Goal: Complete application form

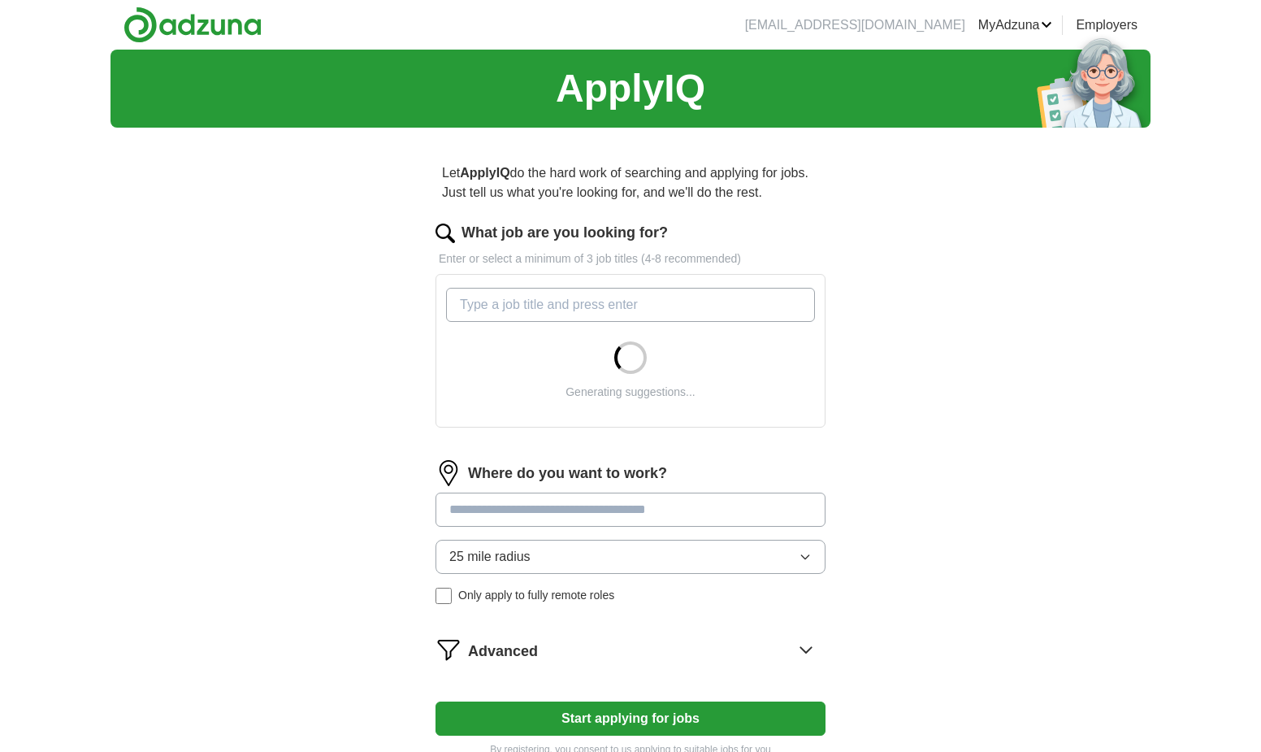
click at [563, 307] on input "What job are you looking for?" at bounding box center [630, 305] width 369 height 34
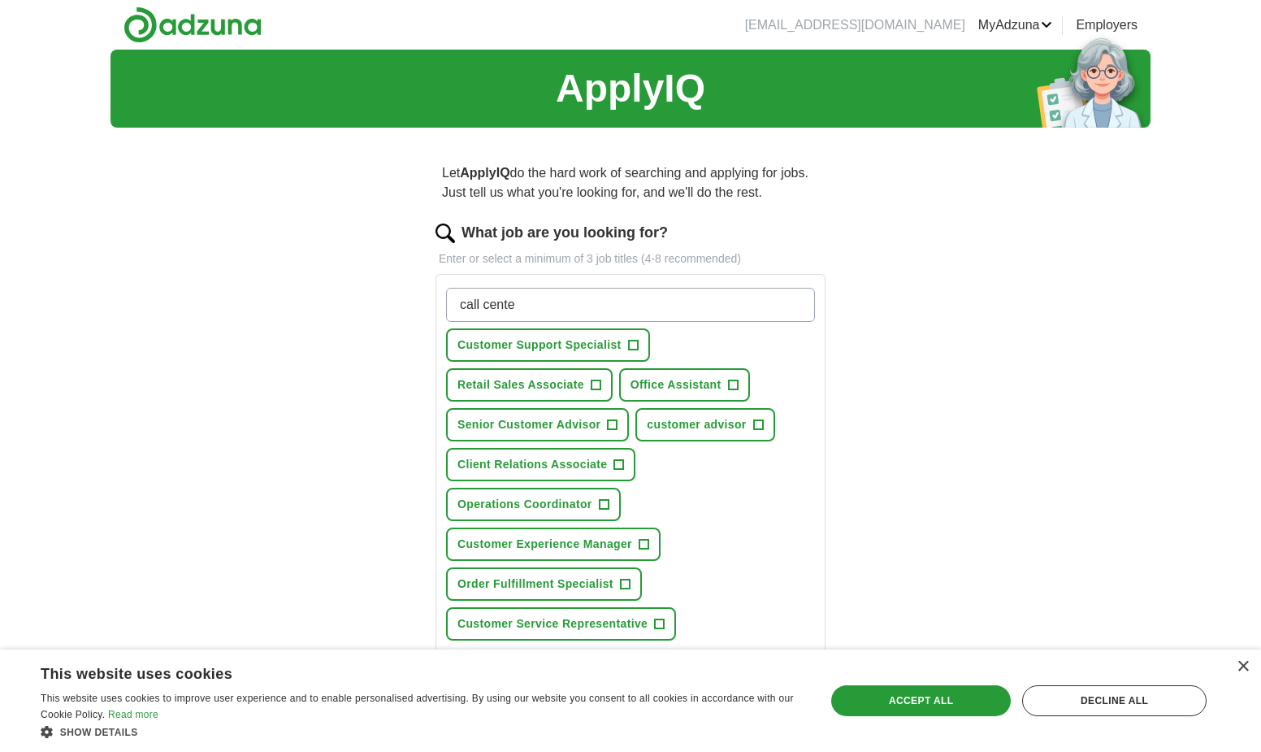
type input "call center"
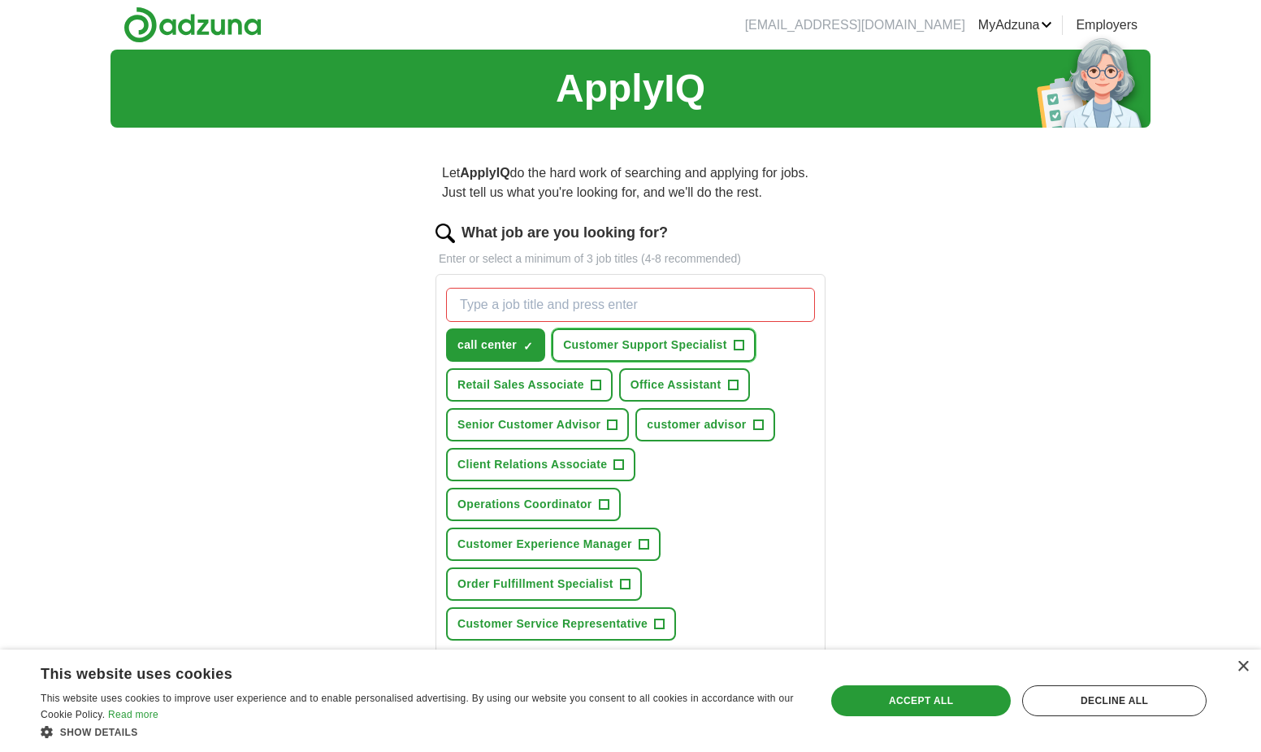
click at [726, 345] on span "Customer Support Specialist" at bounding box center [645, 344] width 164 height 17
click at [591, 383] on span "+" at bounding box center [596, 384] width 11 height 11
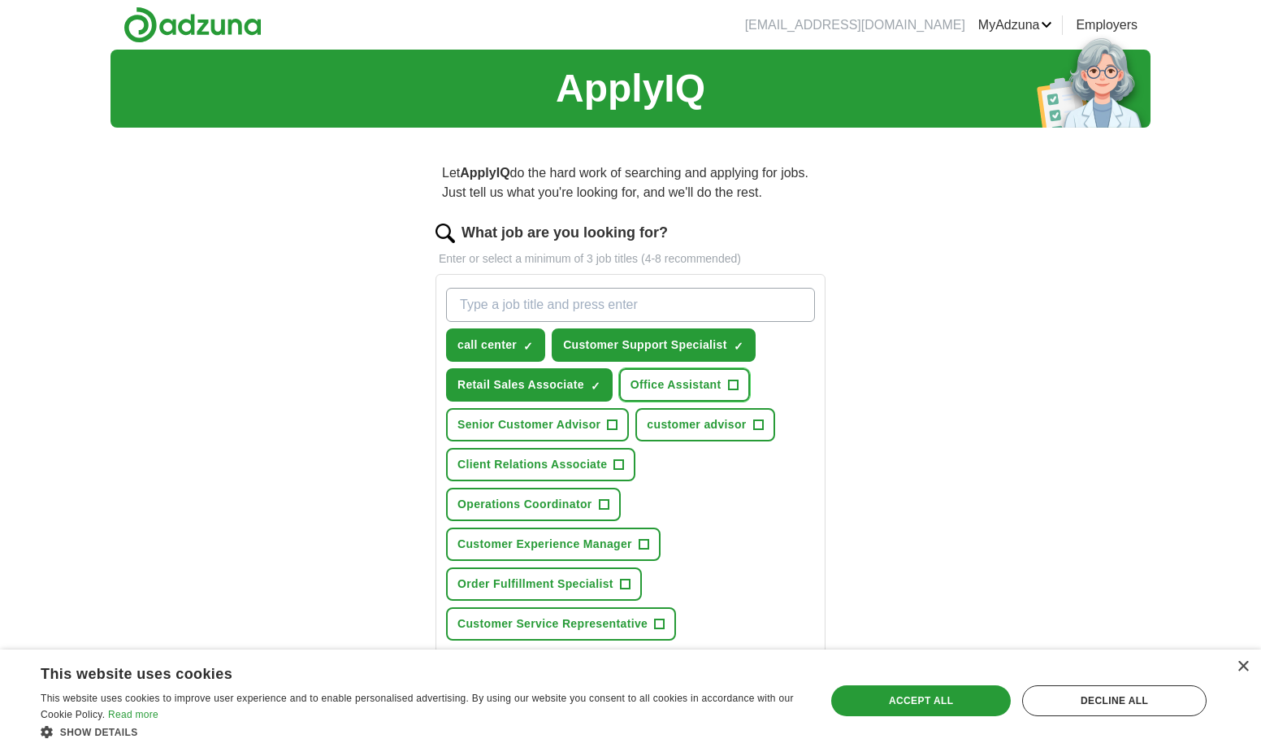
click at [721, 385] on span "Office Assistant" at bounding box center [676, 384] width 91 height 17
click at [614, 422] on span "+" at bounding box center [613, 424] width 10 height 13
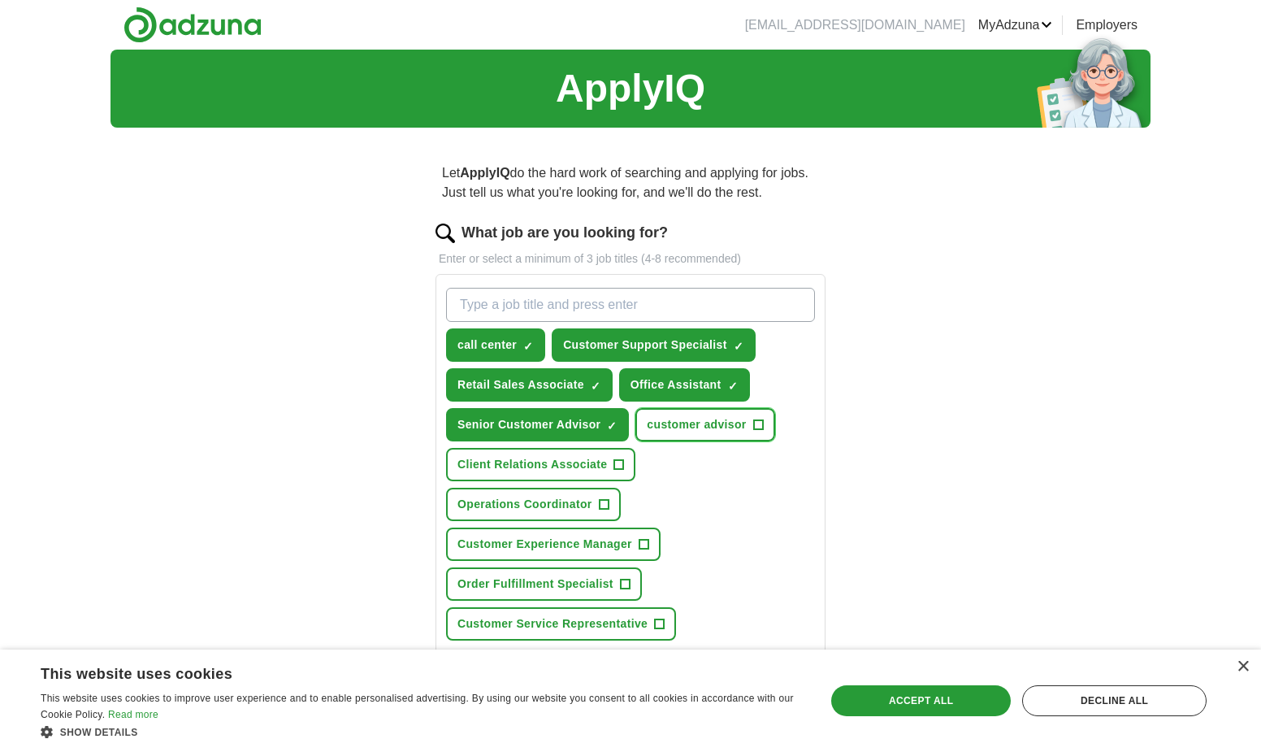
click at [725, 427] on span "customer advisor" at bounding box center [696, 424] width 99 height 17
click at [614, 461] on span "+" at bounding box center [619, 464] width 10 height 13
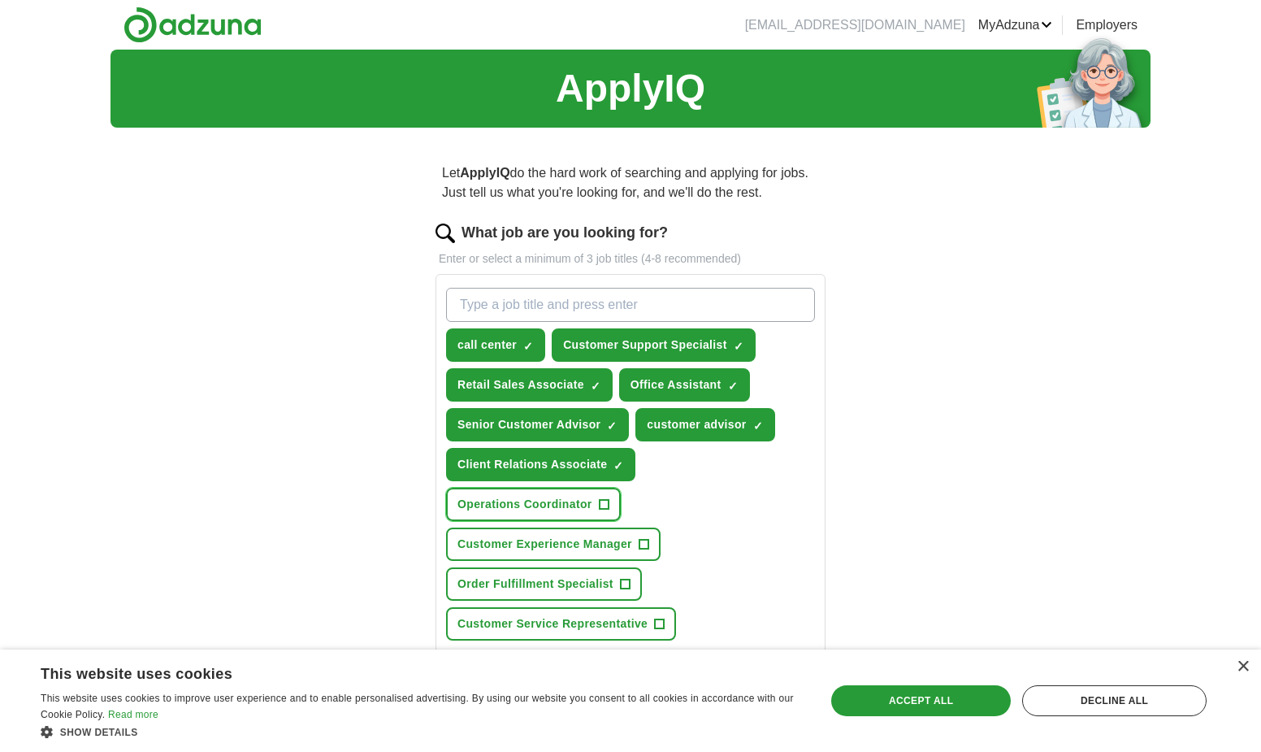
click at [609, 491] on button "Operations Coordinator +" at bounding box center [533, 504] width 175 height 33
click at [618, 532] on button "Customer Experience Manager +" at bounding box center [553, 543] width 215 height 33
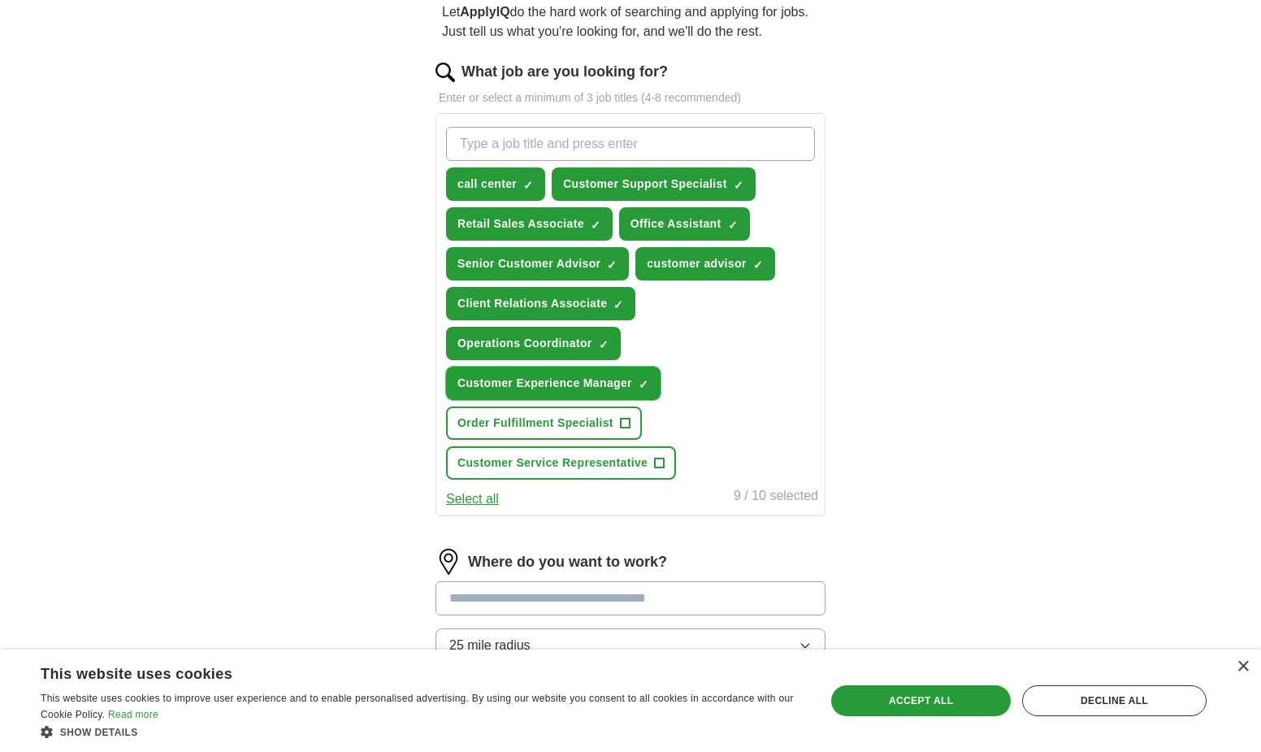
scroll to position [163, 0]
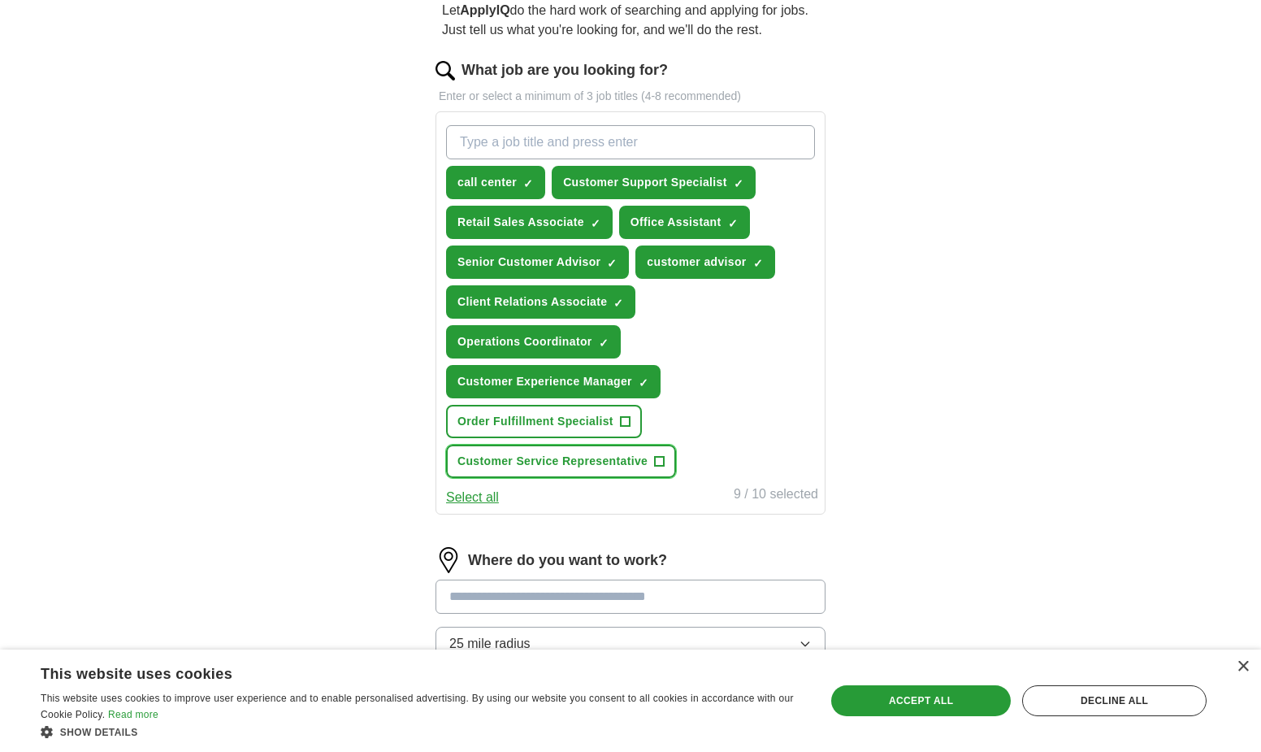
click at [643, 460] on span "Customer Service Representative" at bounding box center [552, 461] width 190 height 17
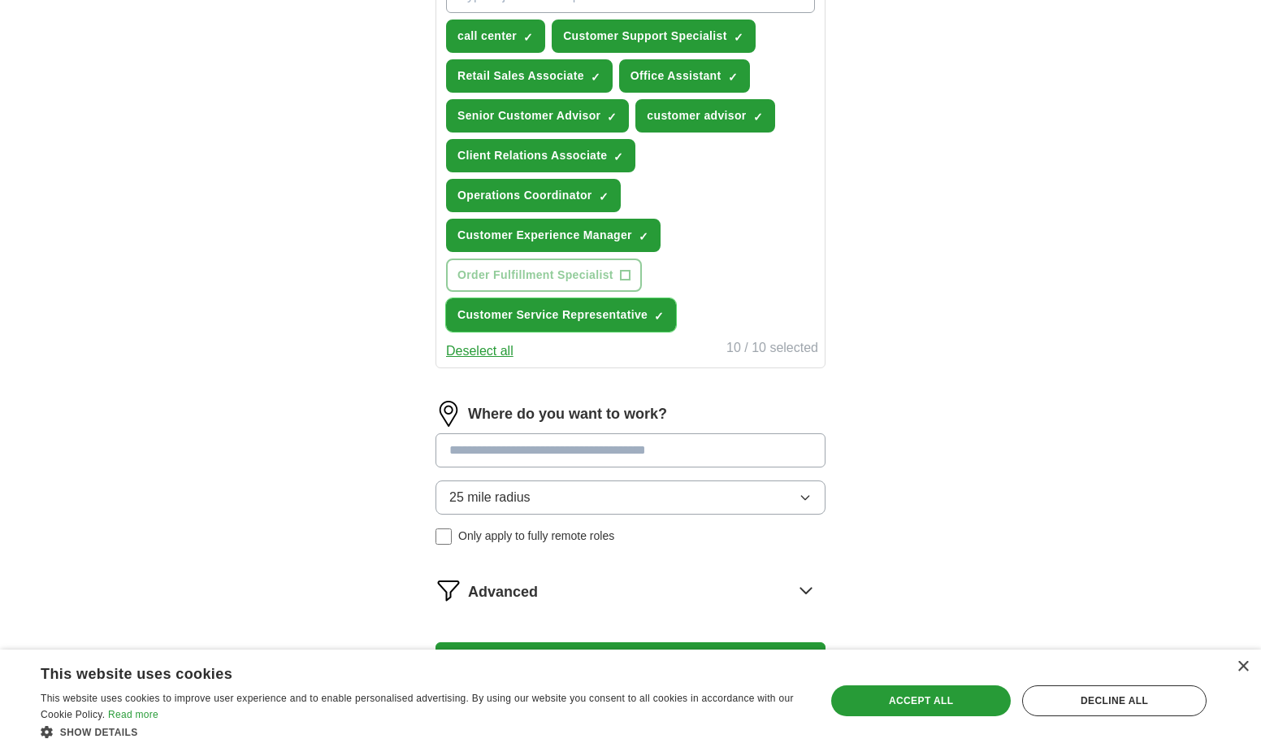
scroll to position [325, 0]
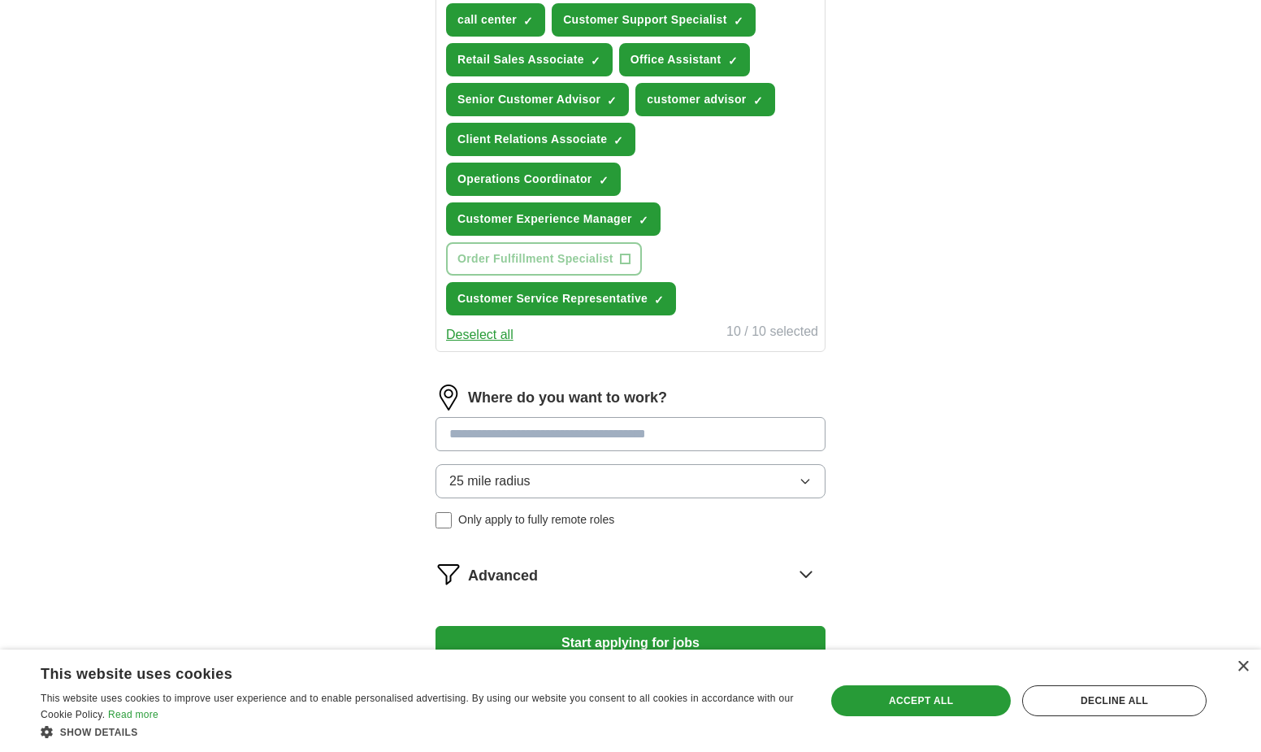
click at [667, 436] on input at bounding box center [631, 434] width 390 height 34
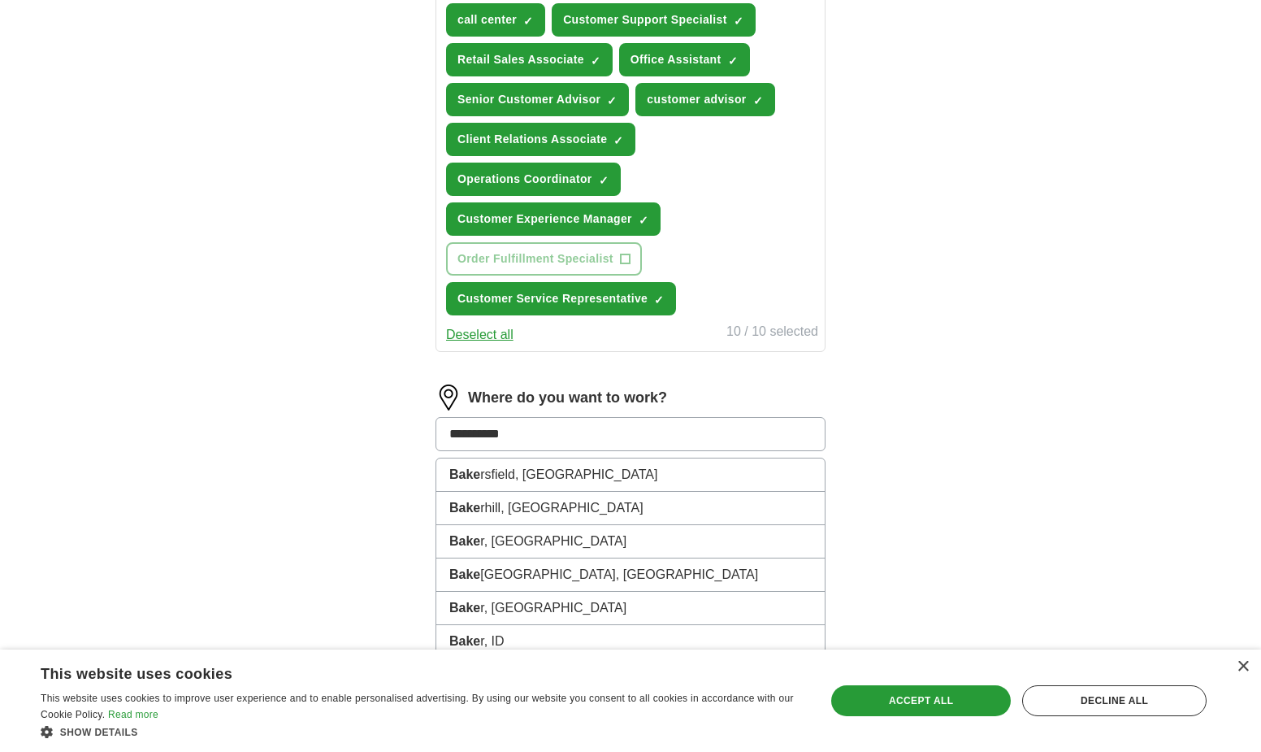
type input "**********"
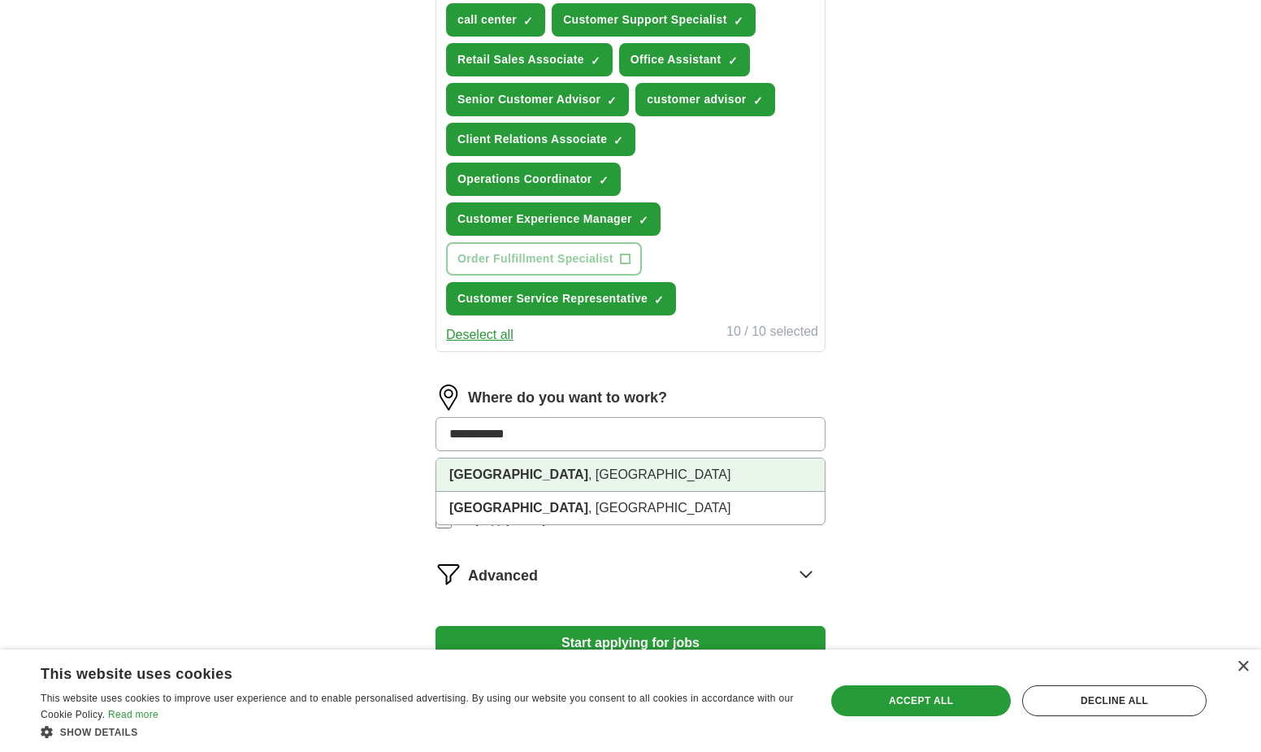
click at [626, 475] on li "[GEOGRAPHIC_DATA] , [GEOGRAPHIC_DATA]" at bounding box center [630, 474] width 388 height 33
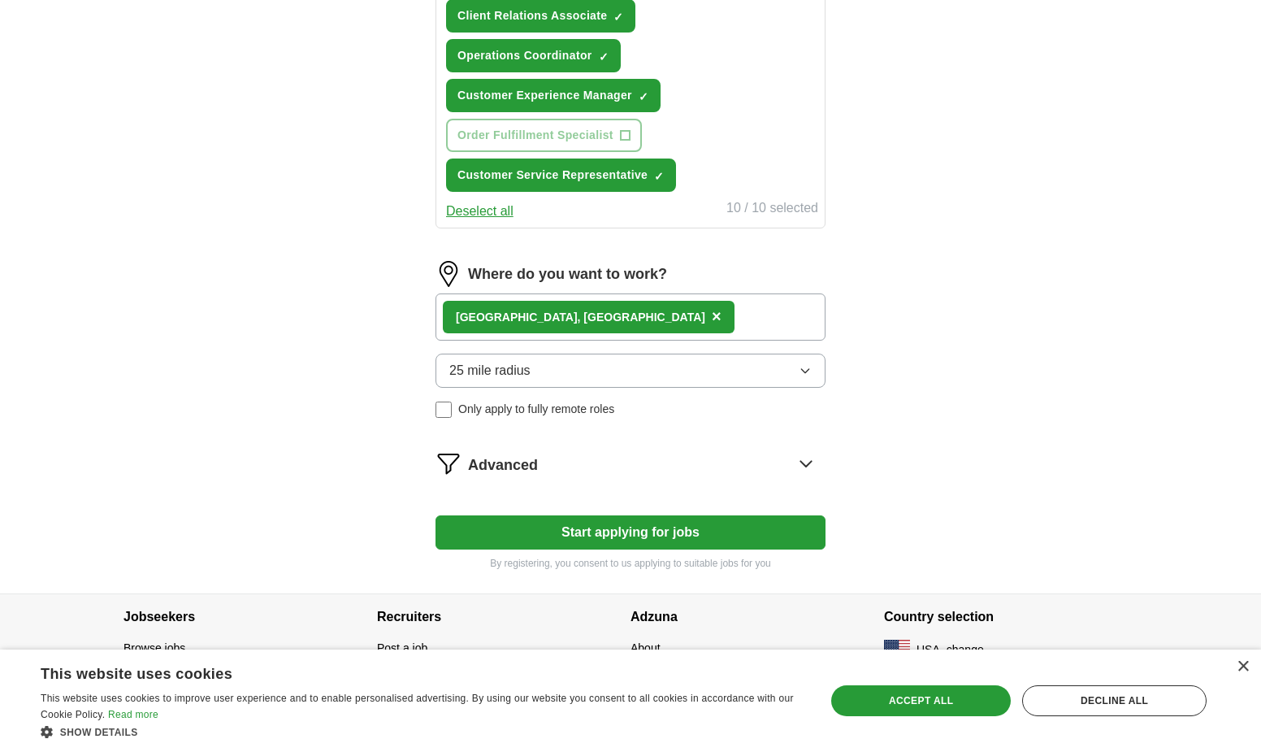
scroll to position [454, 0]
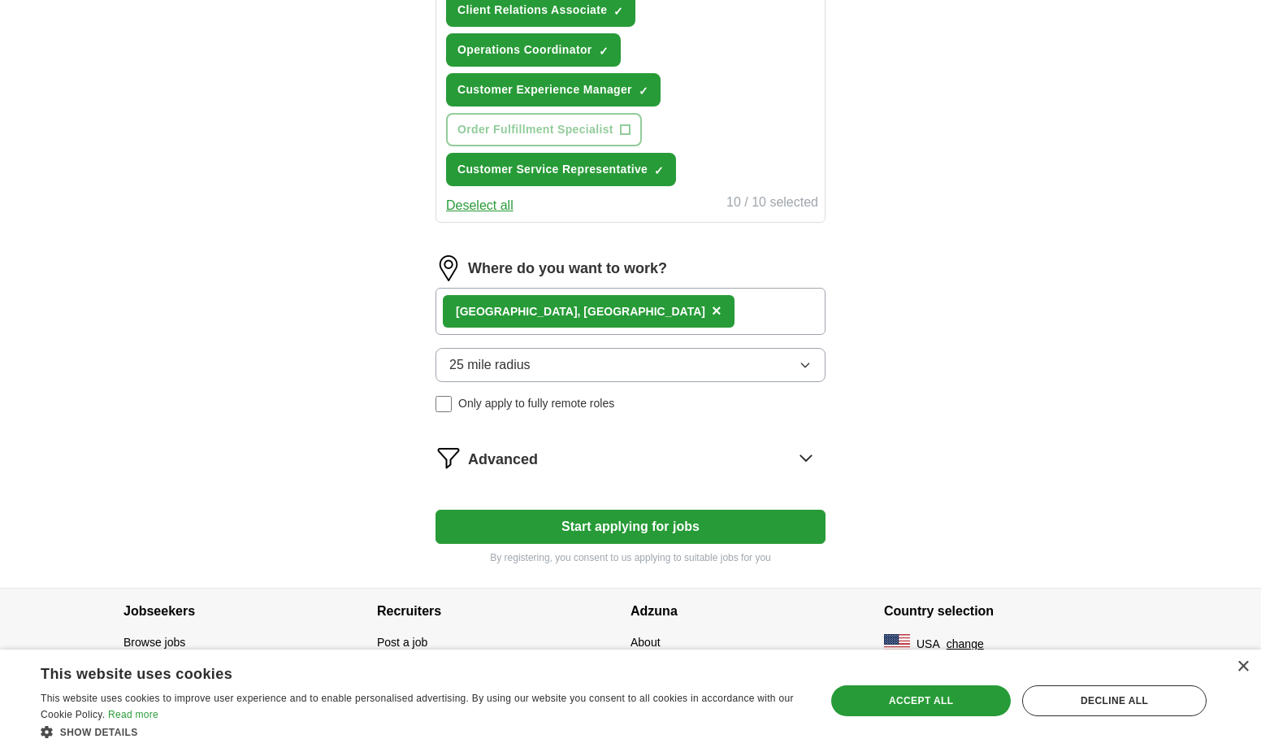
click at [648, 524] on button "Start applying for jobs" at bounding box center [631, 527] width 390 height 34
select select "**"
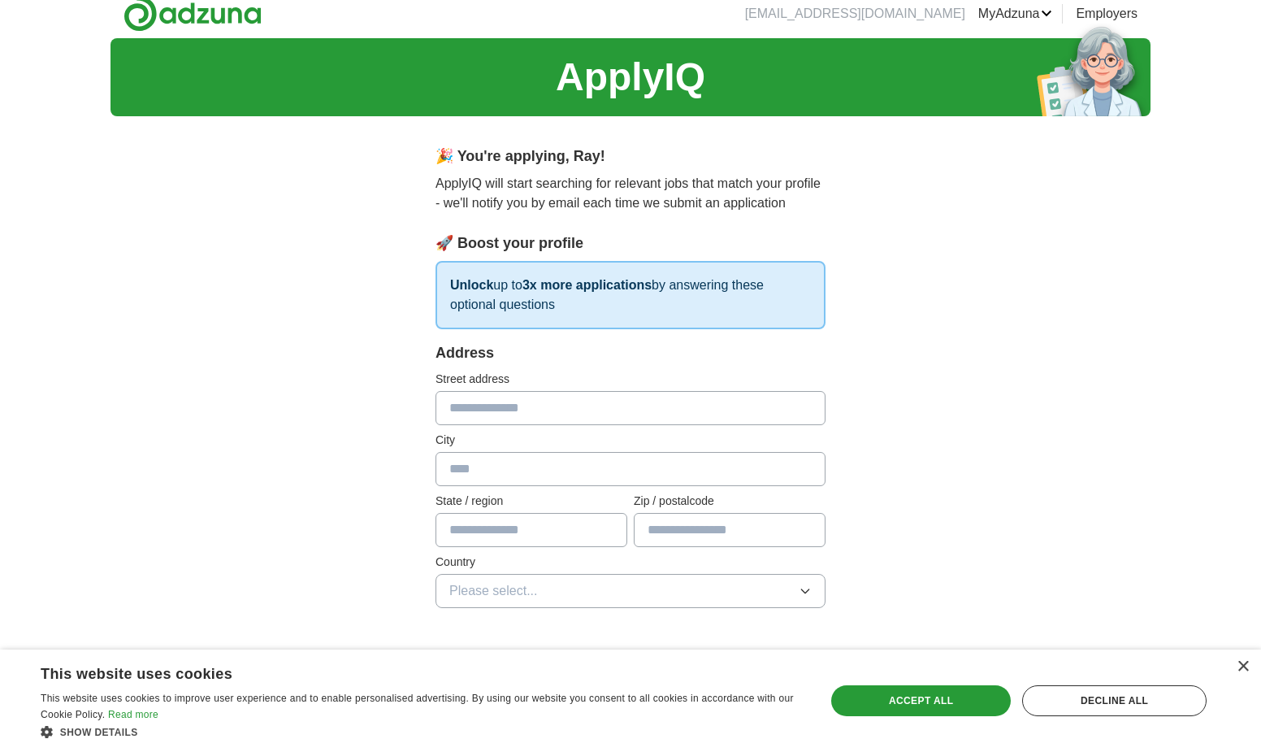
scroll to position [0, 0]
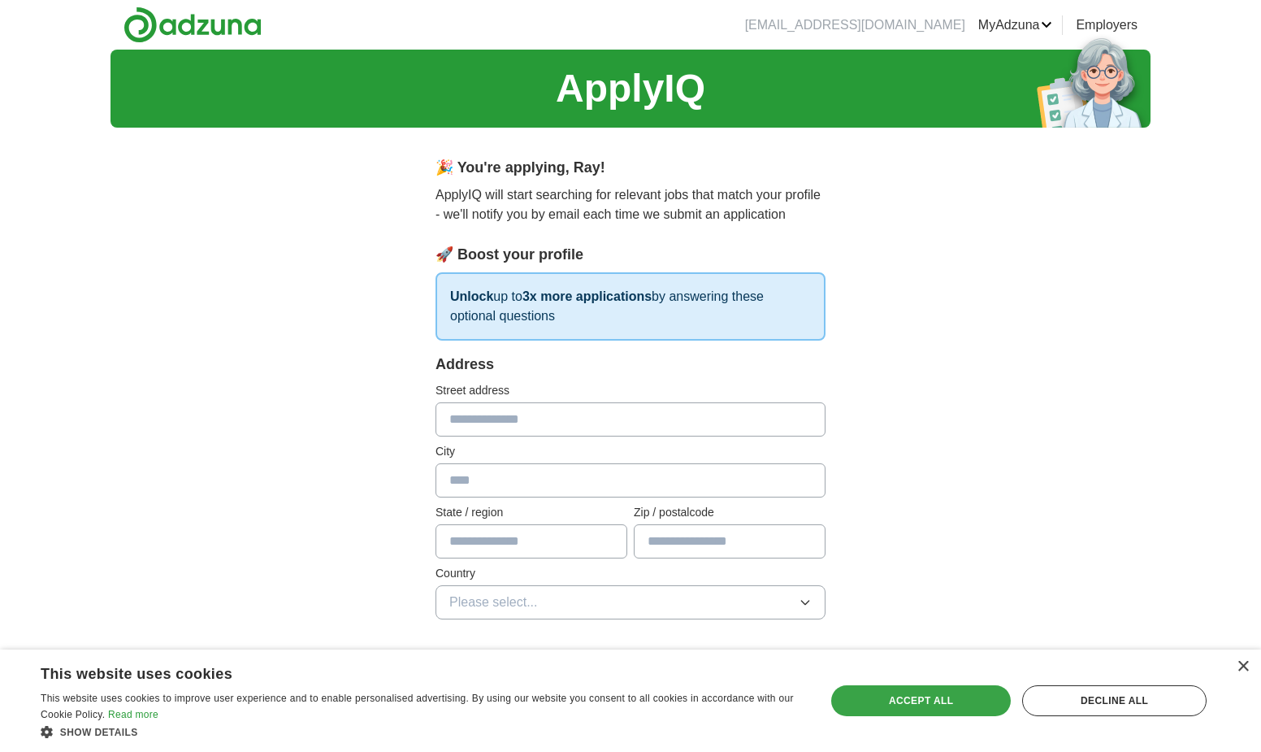
click at [923, 700] on div "Accept all" at bounding box center [921, 700] width 180 height 31
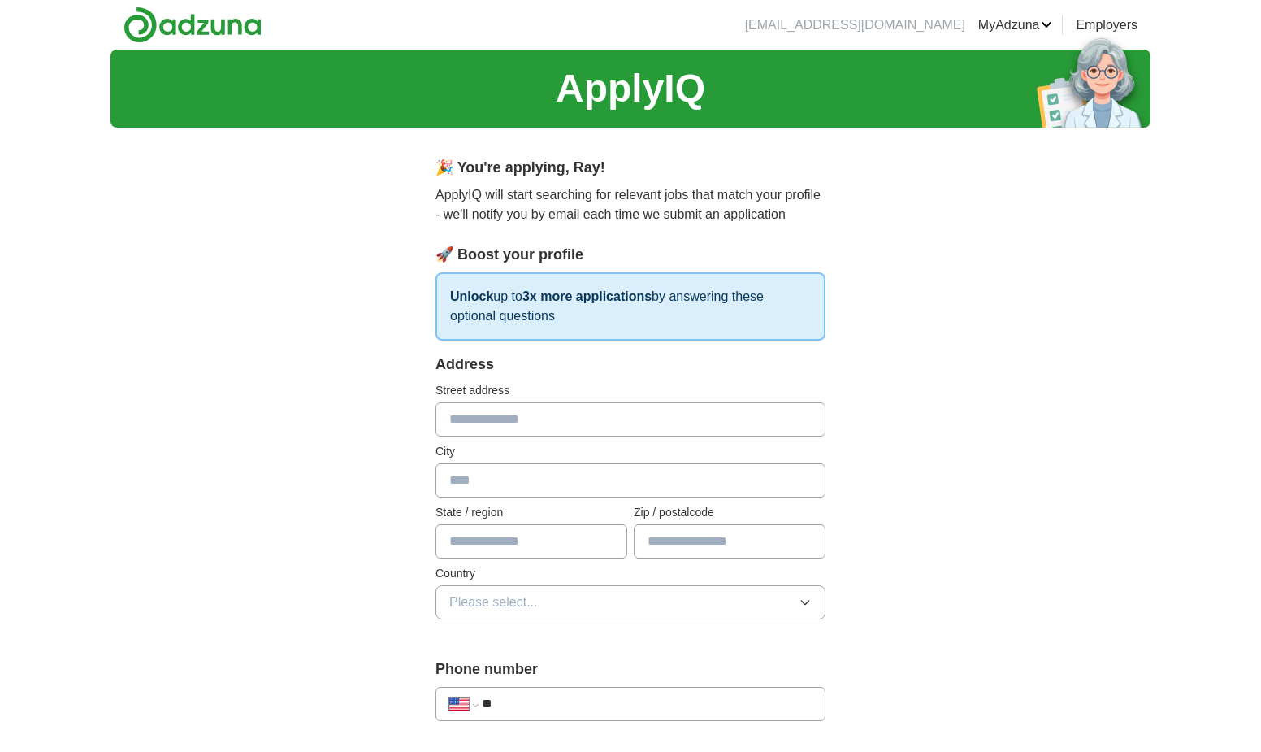
click at [532, 428] on input "text" at bounding box center [631, 419] width 390 height 34
type input "**********"
click at [557, 478] on input "text" at bounding box center [631, 480] width 390 height 34
type input "**********"
click at [537, 536] on input "text" at bounding box center [532, 541] width 192 height 34
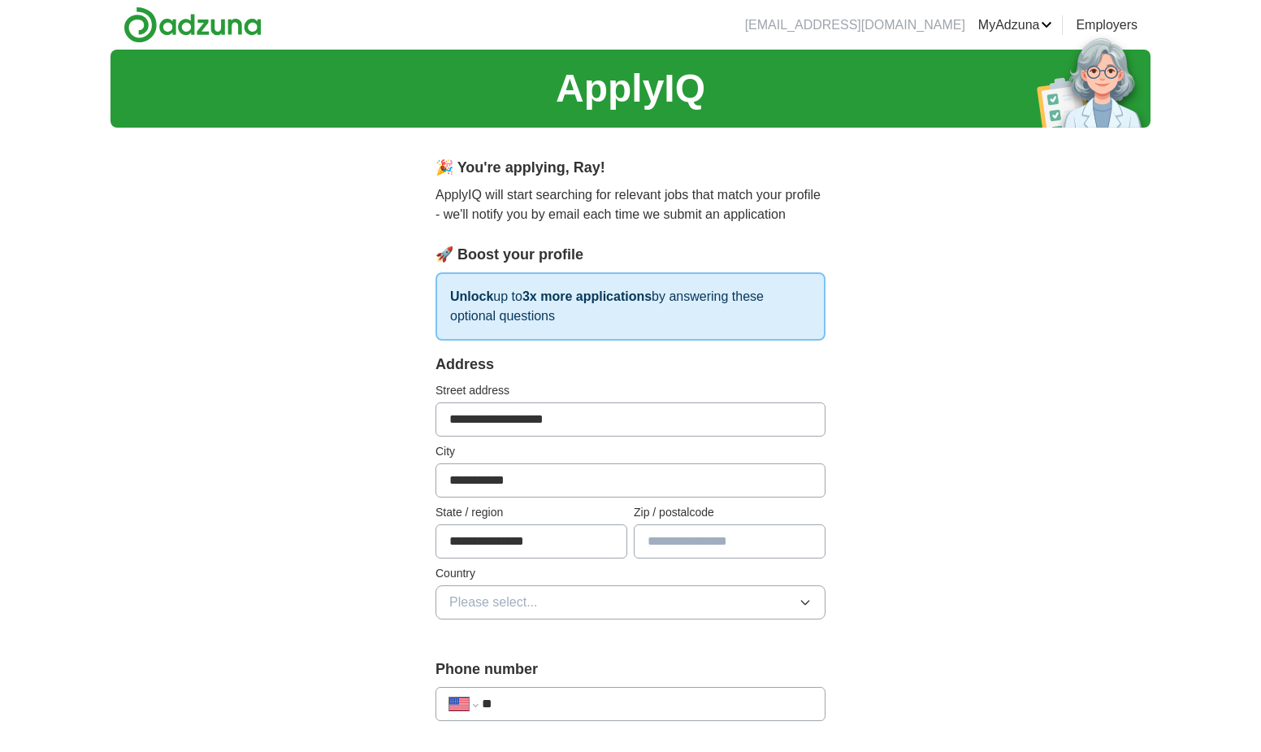
type input "**********"
click at [759, 538] on input "text" at bounding box center [730, 541] width 192 height 34
type input "*****"
click at [743, 595] on button "Please select..." at bounding box center [631, 602] width 390 height 34
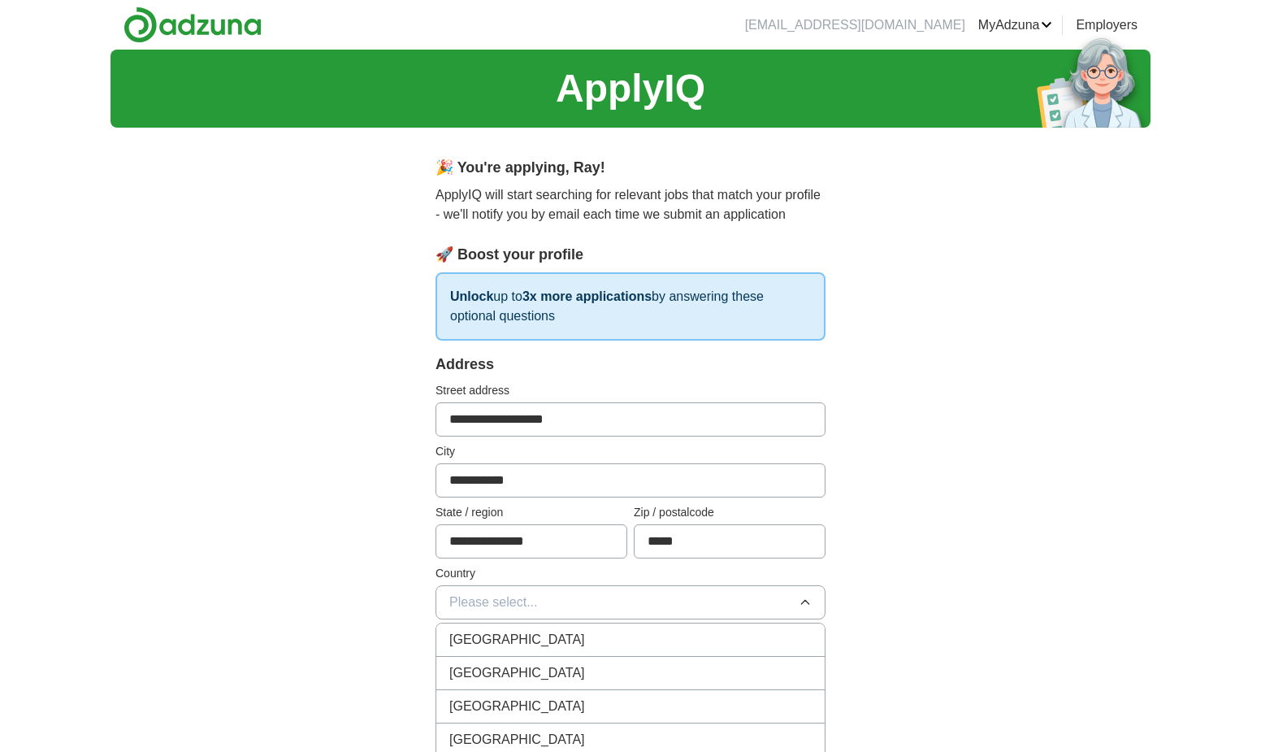
click at [631, 666] on div "[GEOGRAPHIC_DATA]" at bounding box center [630, 673] width 362 height 20
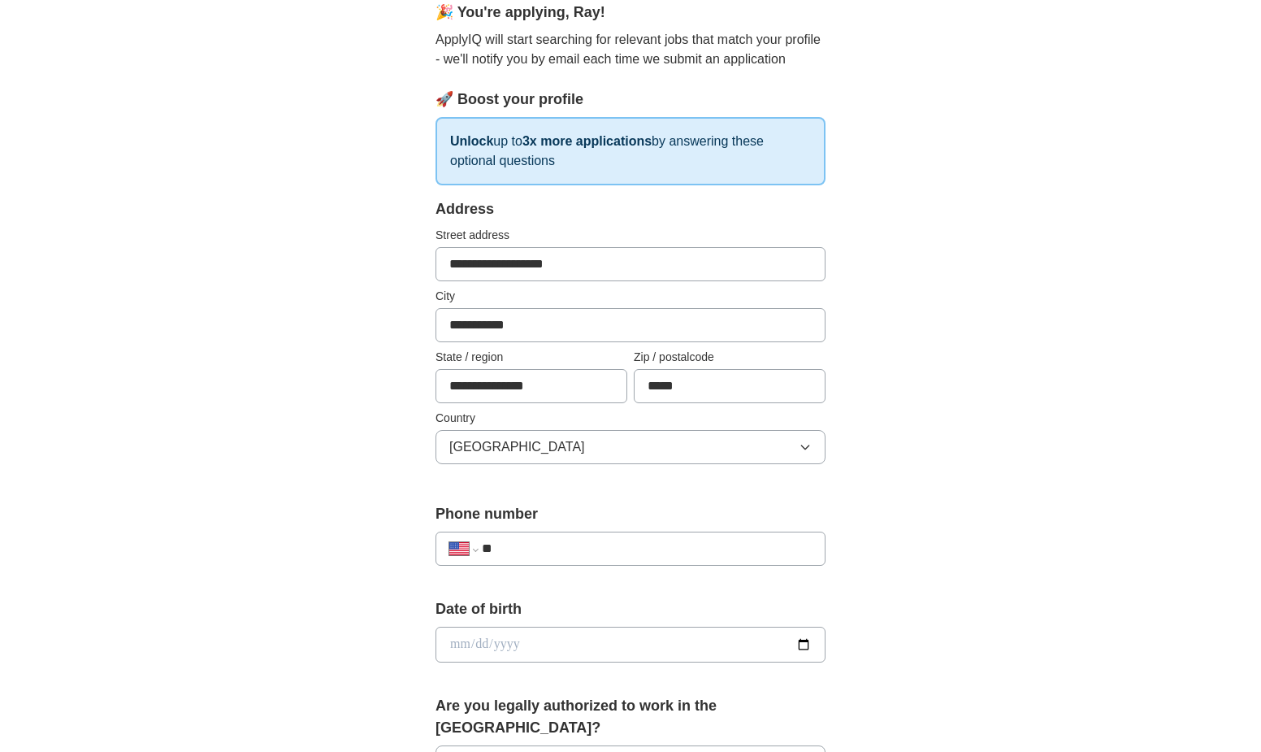
scroll to position [163, 0]
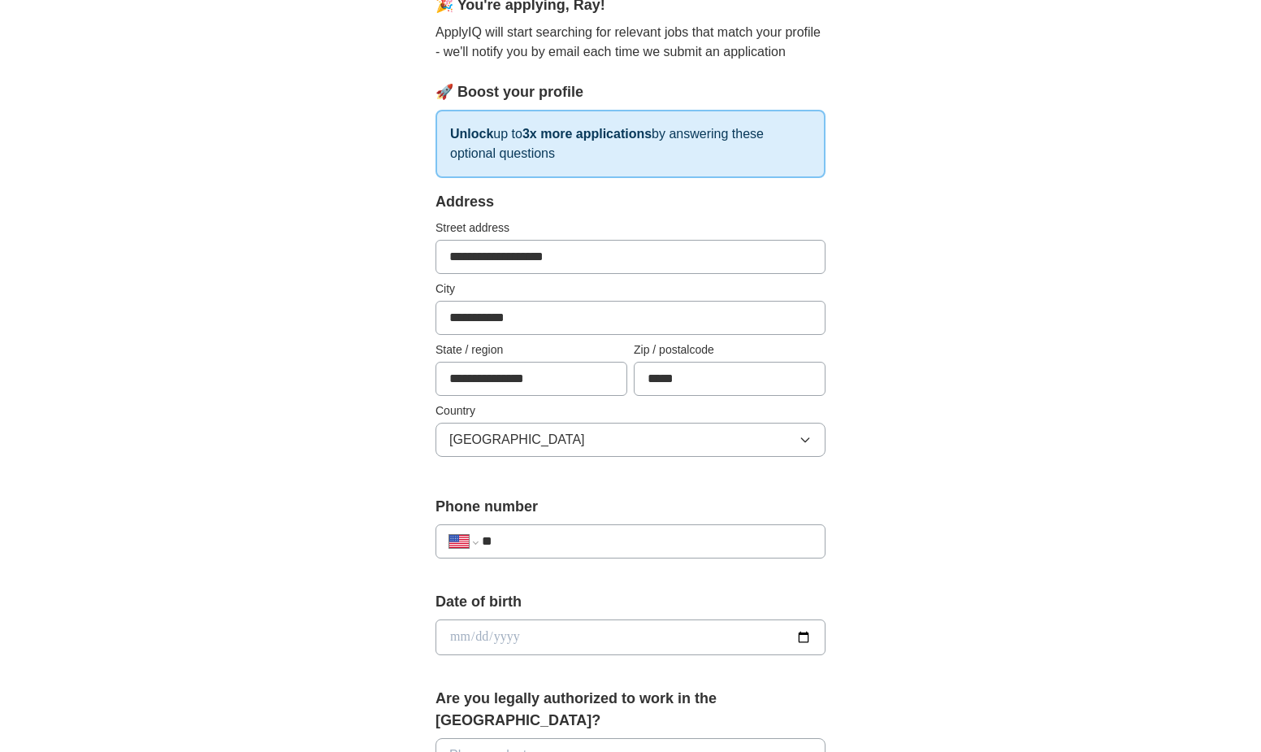
click at [600, 541] on input "**" at bounding box center [647, 541] width 330 height 20
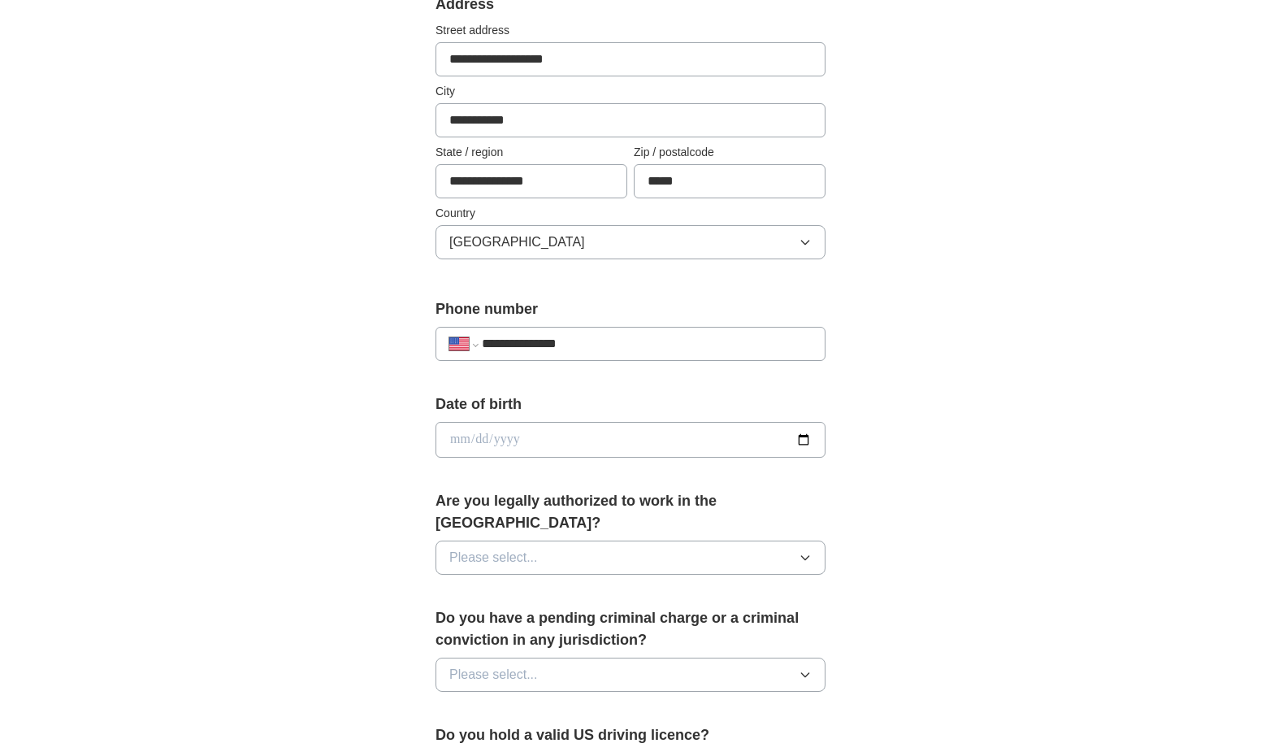
scroll to position [406, 0]
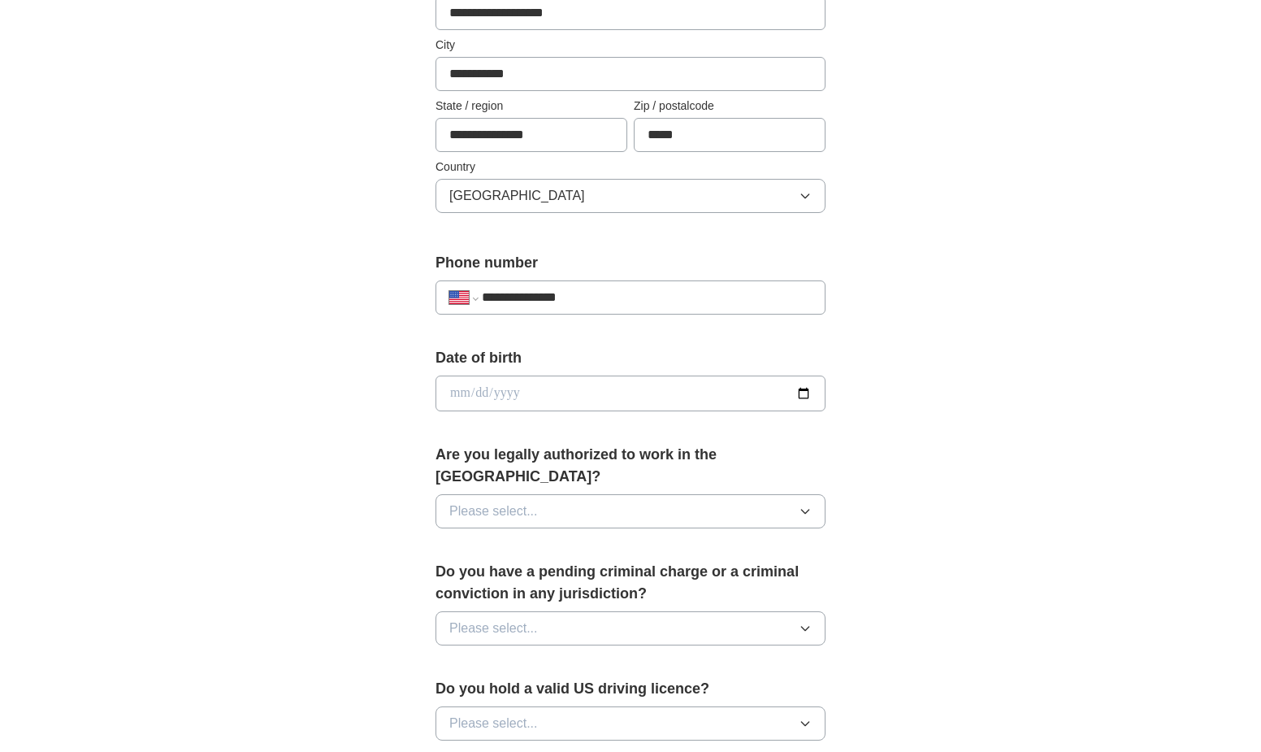
type input "**********"
click at [475, 396] on input "date" at bounding box center [631, 393] width 390 height 36
type input "**********"
click at [620, 494] on button "Please select..." at bounding box center [631, 511] width 390 height 34
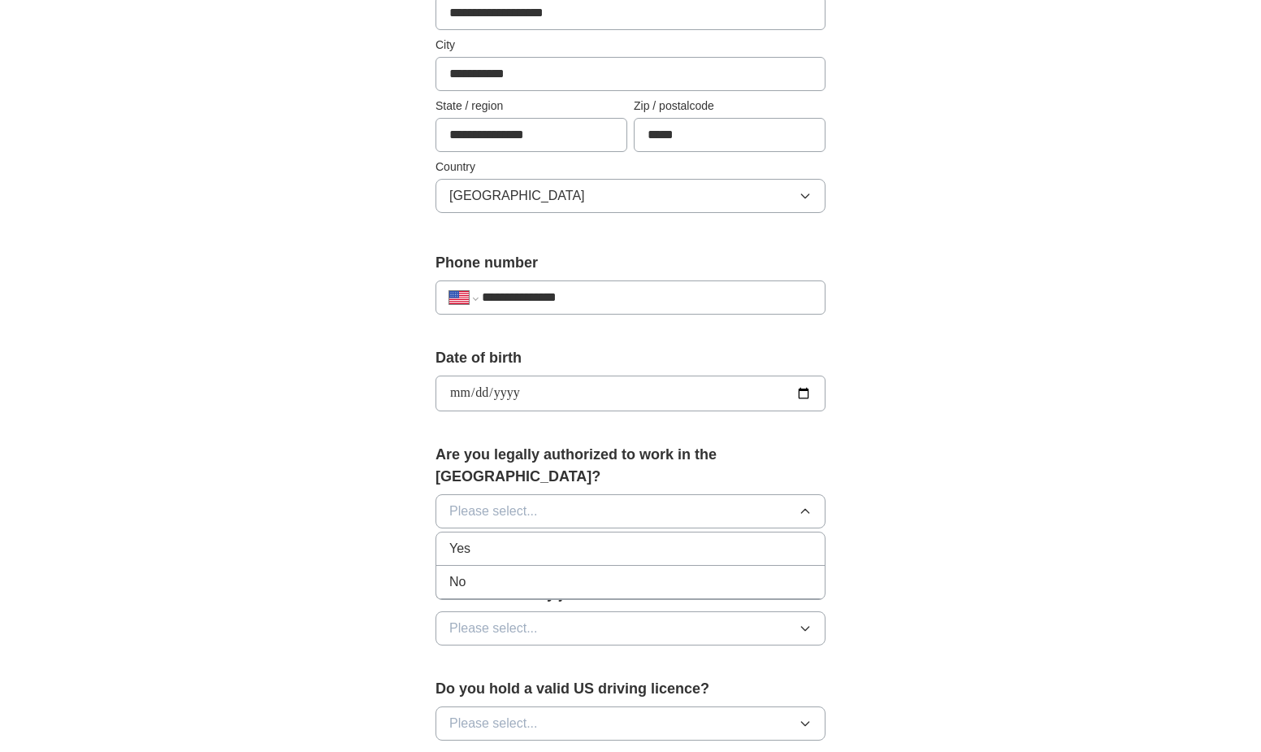
click at [540, 539] on div "Yes" at bounding box center [630, 549] width 362 height 20
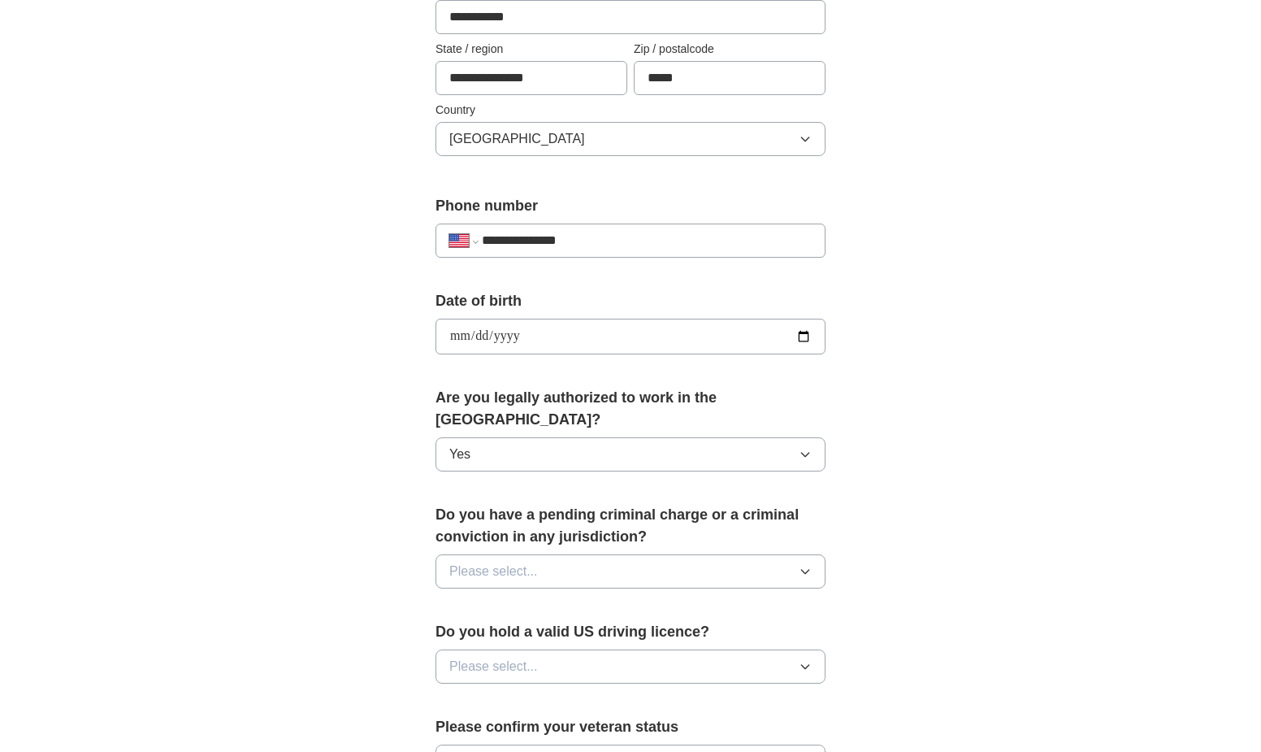
scroll to position [569, 0]
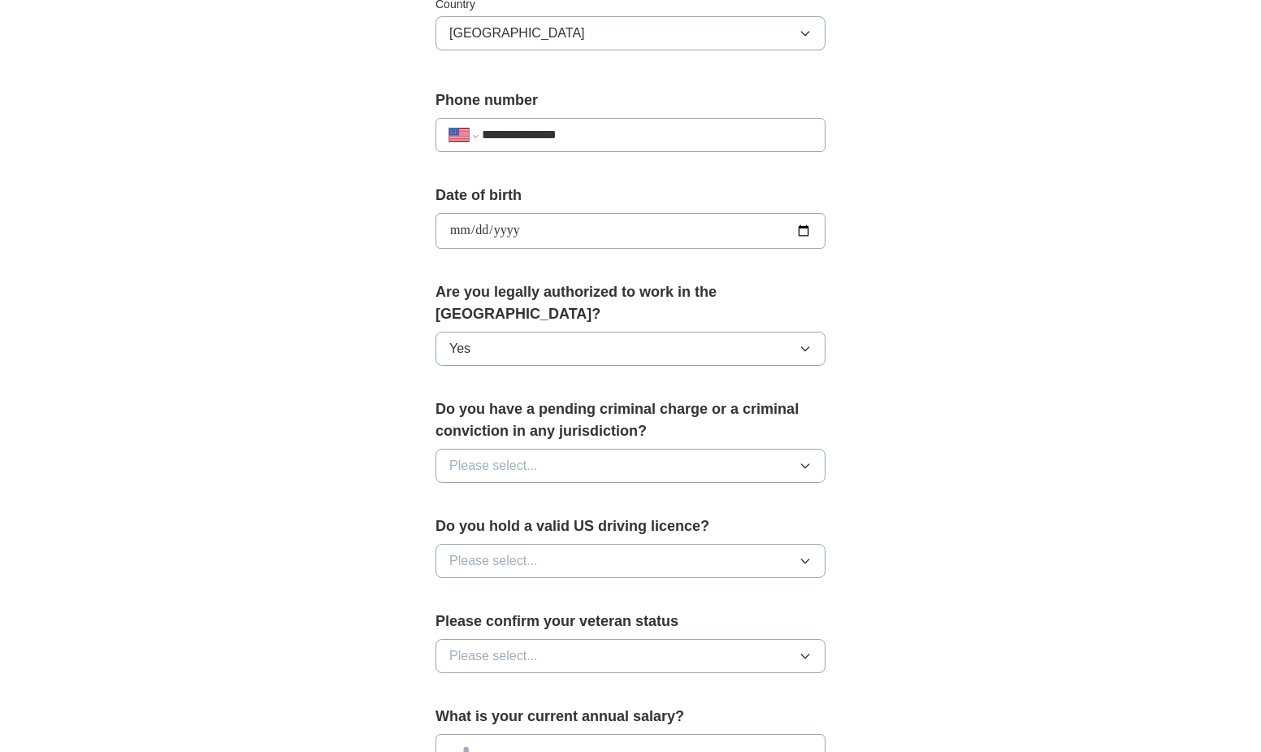
click at [591, 449] on button "Please select..." at bounding box center [631, 466] width 390 height 34
click at [562, 527] on div "No" at bounding box center [630, 537] width 362 height 20
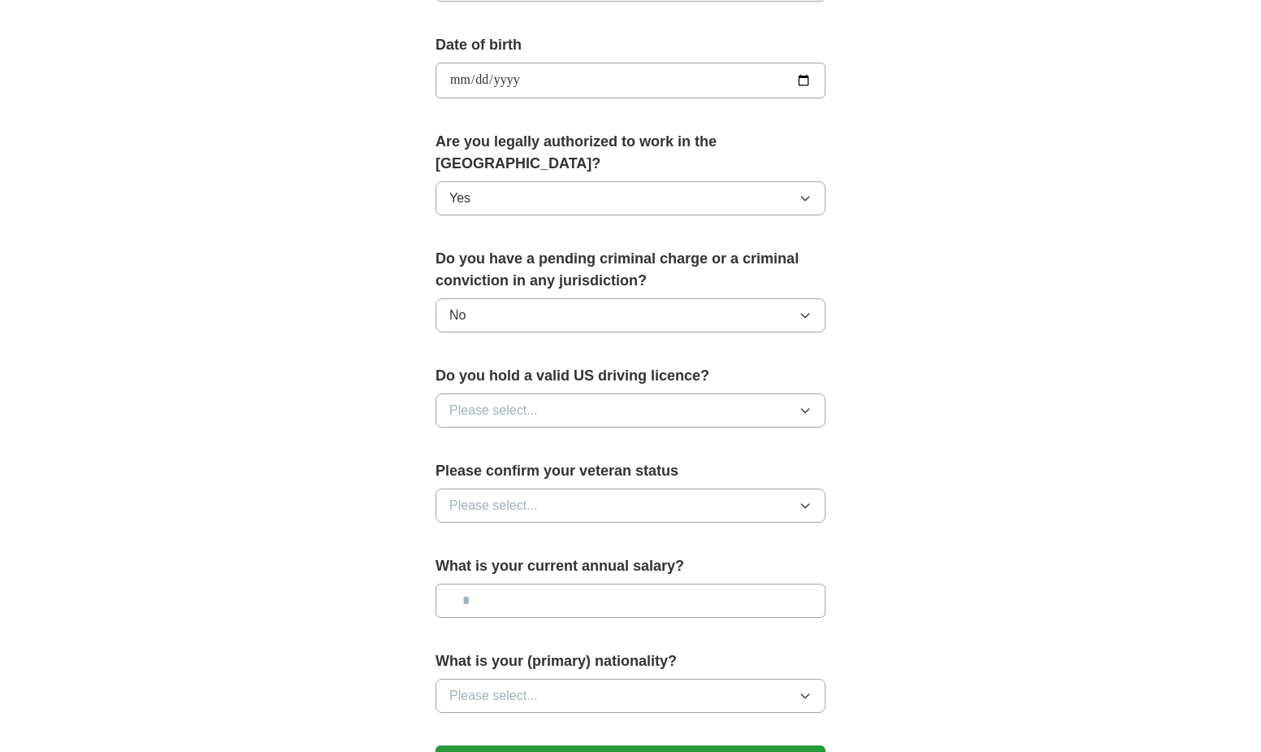
scroll to position [731, 0]
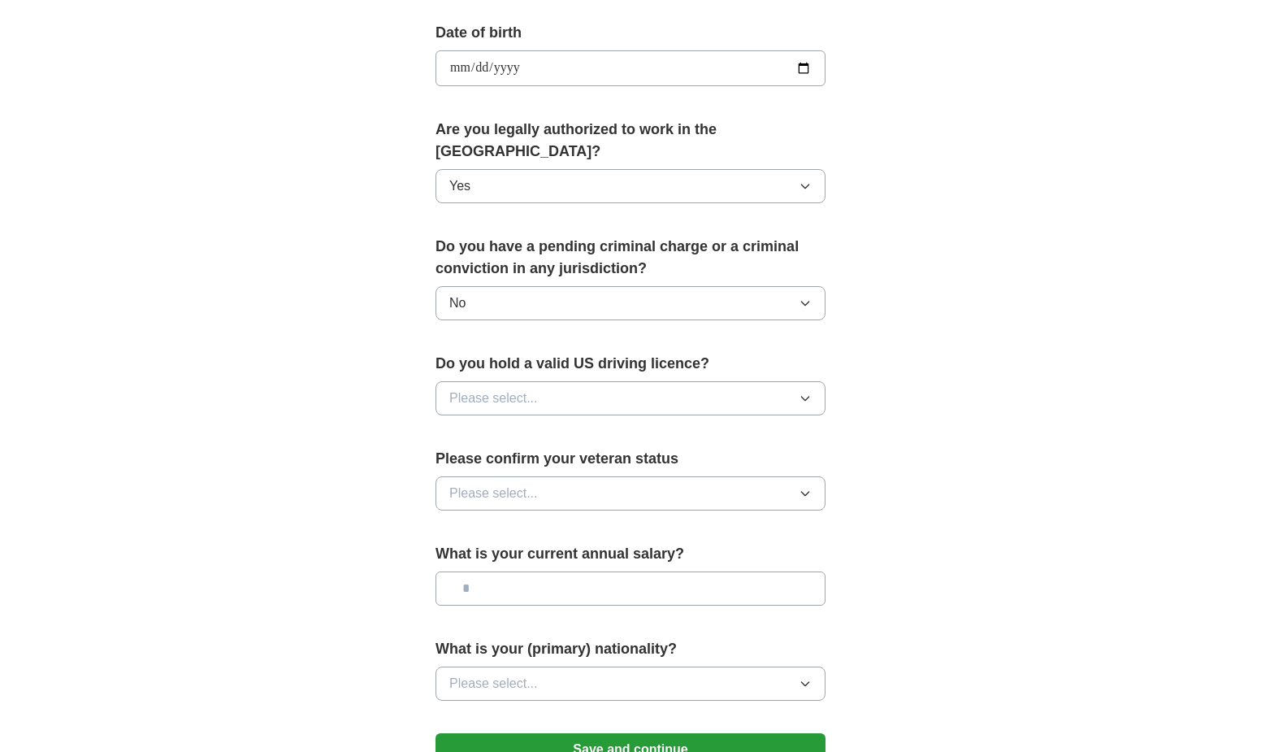
click at [629, 381] on button "Please select..." at bounding box center [631, 398] width 390 height 34
click at [562, 459] on div "No" at bounding box center [630, 469] width 362 height 20
click at [622, 478] on button "Please select..." at bounding box center [631, 493] width 390 height 34
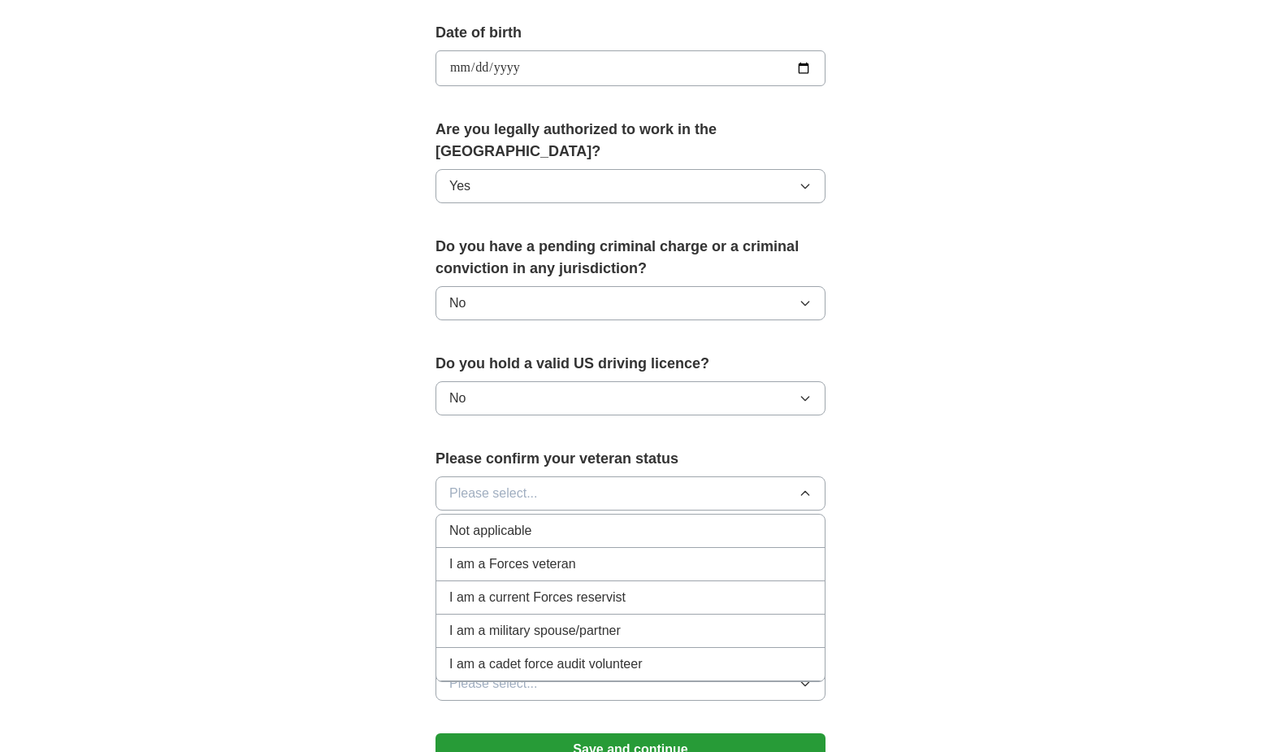
click at [553, 521] on div "Not applicable" at bounding box center [630, 531] width 362 height 20
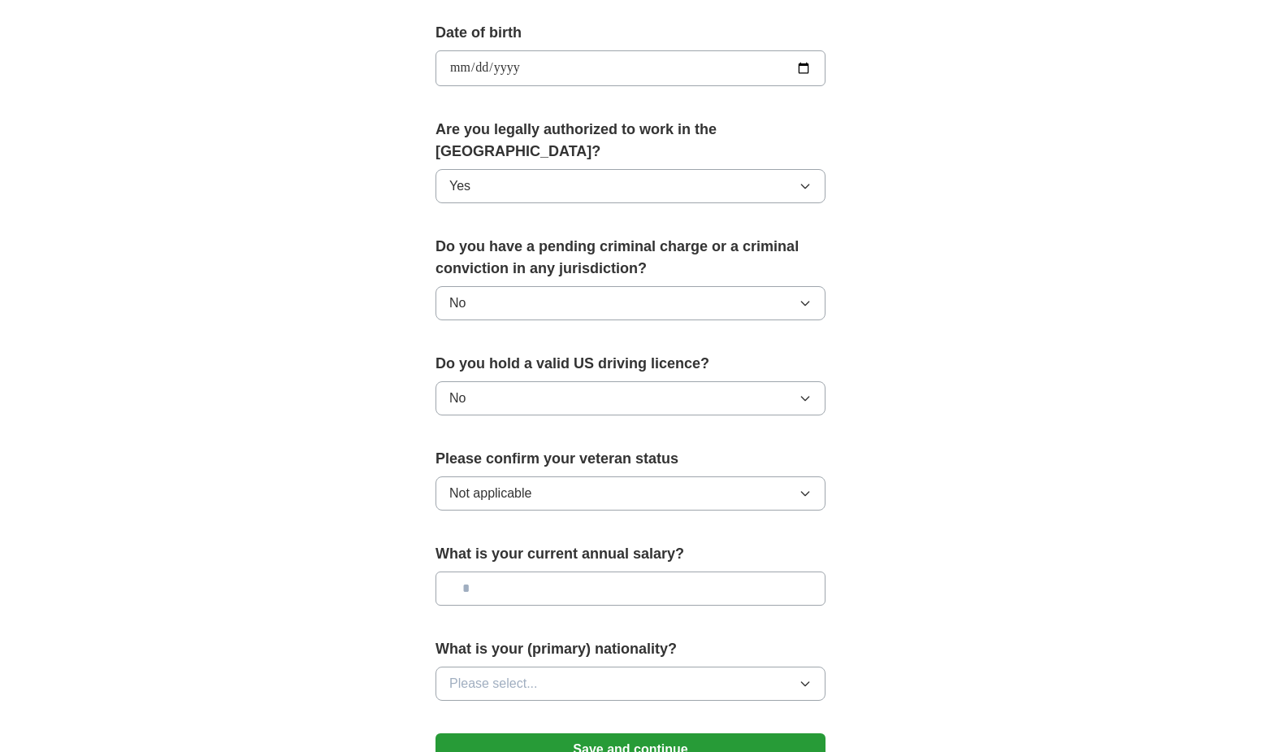
click at [562, 571] on input "text" at bounding box center [631, 588] width 390 height 34
click at [565, 571] on input "text" at bounding box center [631, 588] width 390 height 34
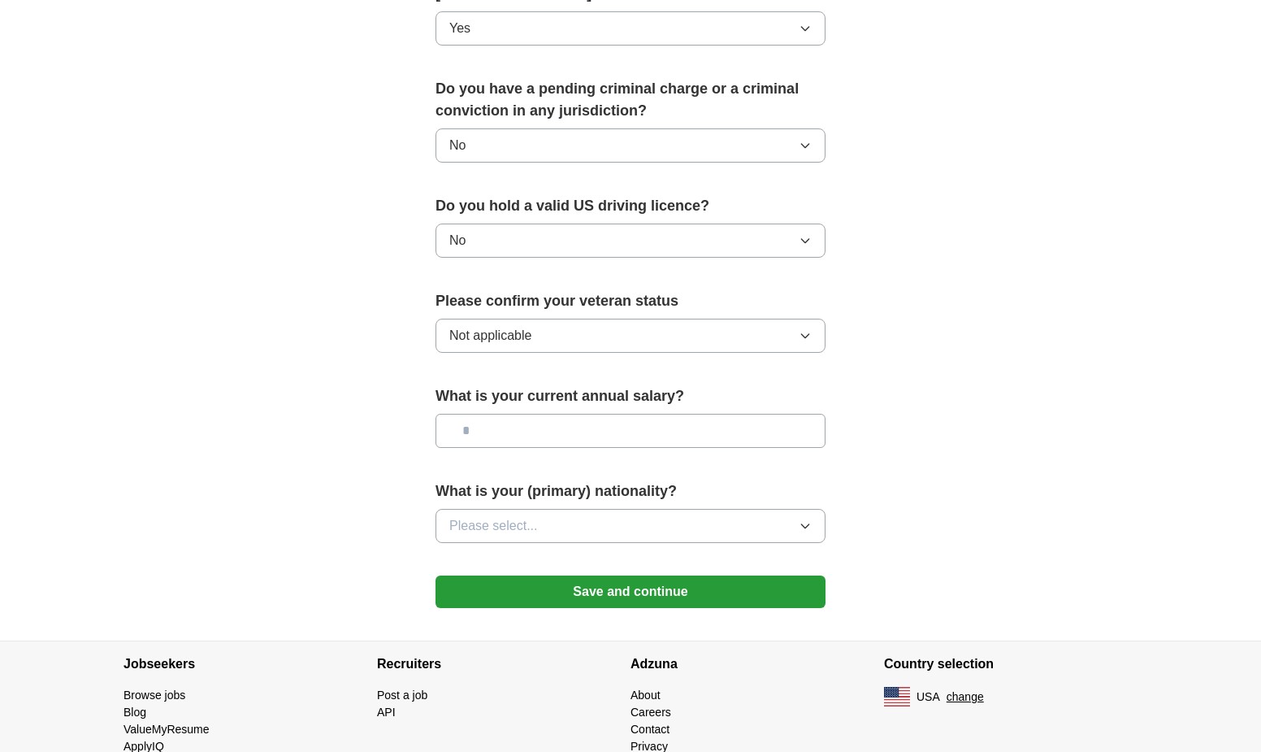
scroll to position [894, 0]
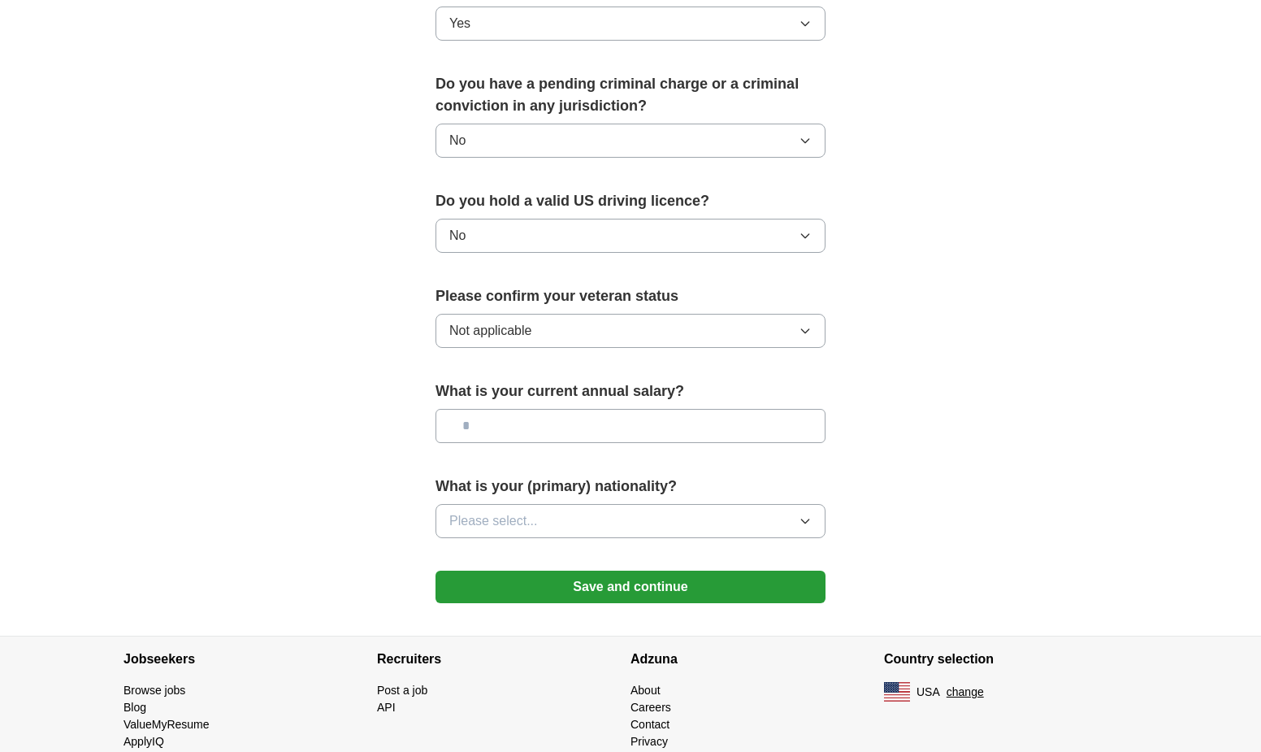
click at [505, 409] on input "text" at bounding box center [631, 426] width 390 height 34
type input "***"
click at [546, 504] on button "Please select..." at bounding box center [631, 521] width 390 height 34
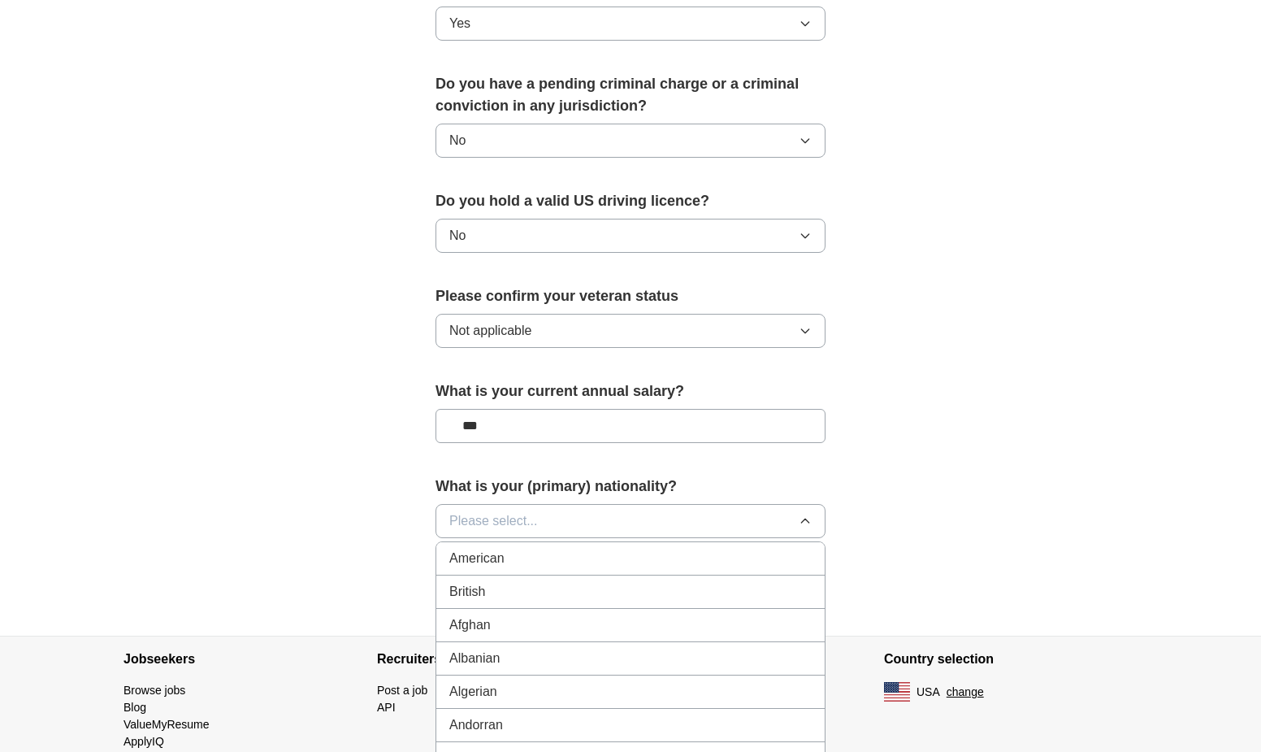
click at [525, 549] on div "American" at bounding box center [630, 559] width 362 height 20
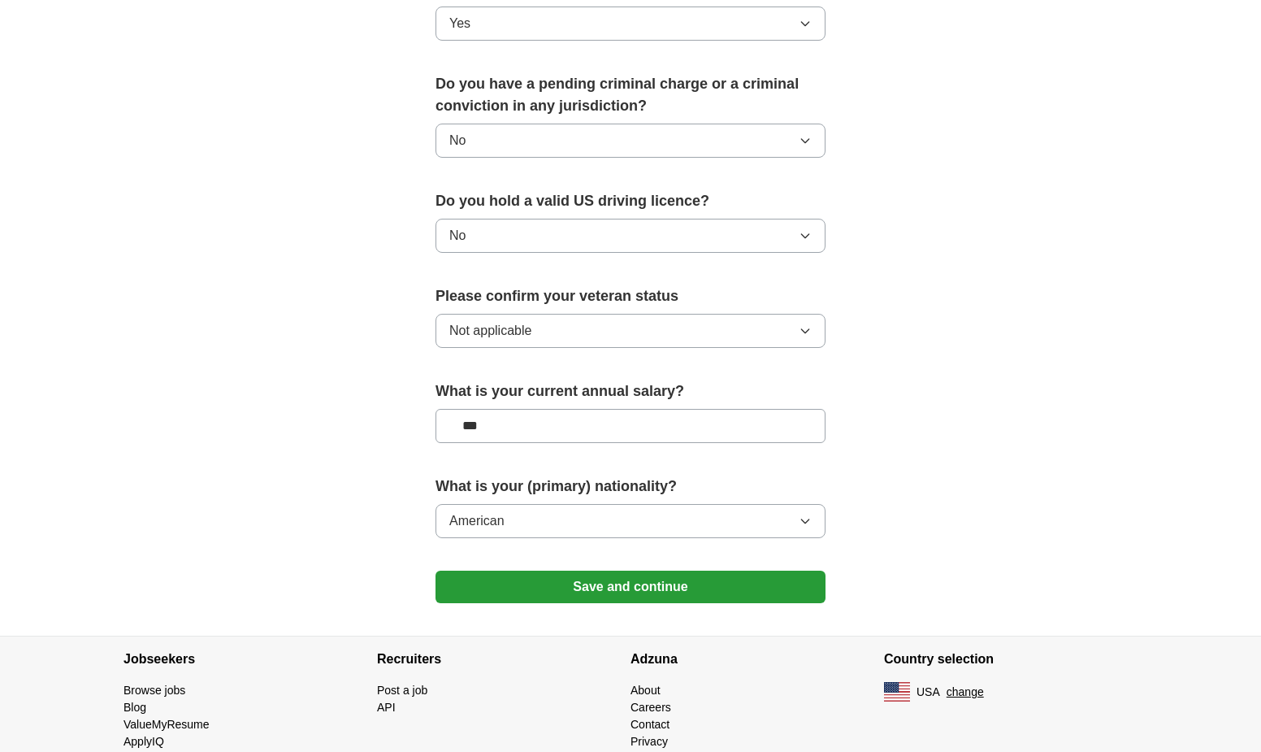
click at [596, 570] on button "Save and continue" at bounding box center [631, 586] width 390 height 33
